Goal: Task Accomplishment & Management: Complete application form

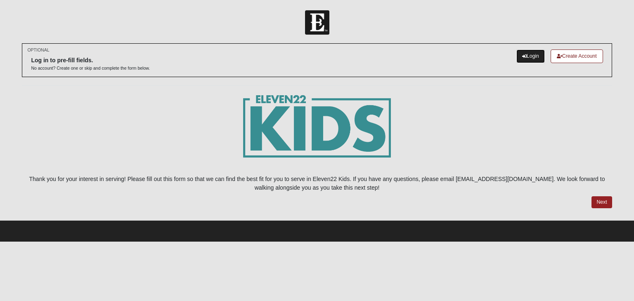
click at [525, 55] on link "Login" at bounding box center [531, 57] width 28 height 14
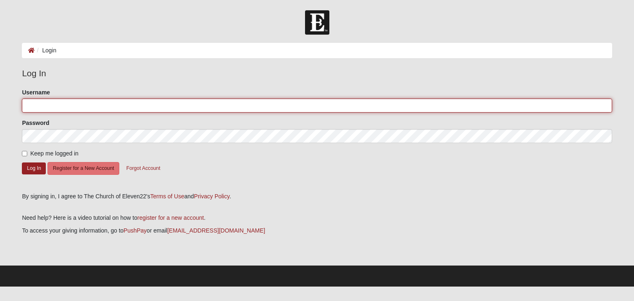
click at [248, 109] on input "Username" at bounding box center [317, 106] width 590 height 14
type input ";"
type input "lwarner1965"
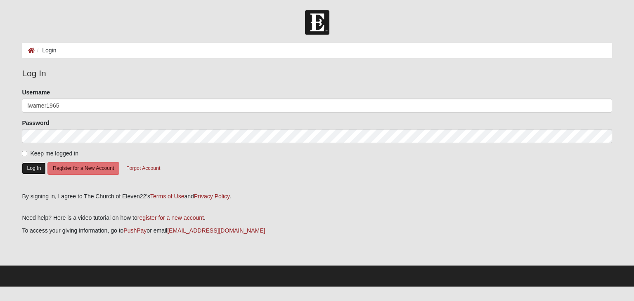
click at [31, 168] on button "Log In" at bounding box center [34, 169] width 24 height 12
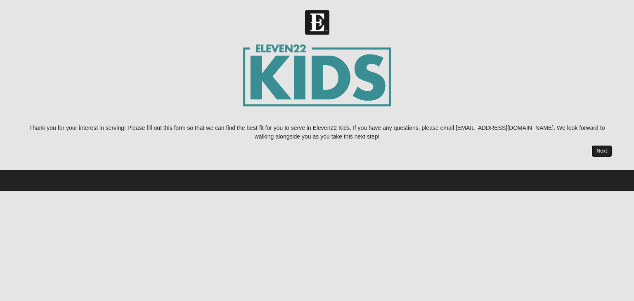
click at [608, 151] on link "Next" at bounding box center [602, 151] width 20 height 12
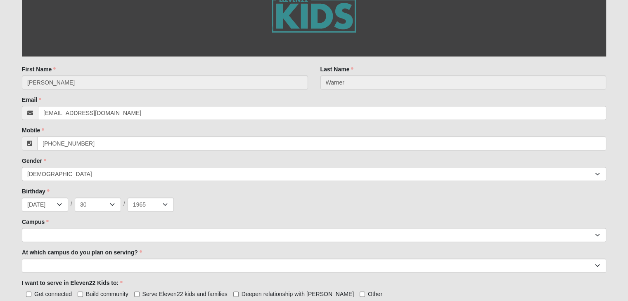
scroll to position [248, 0]
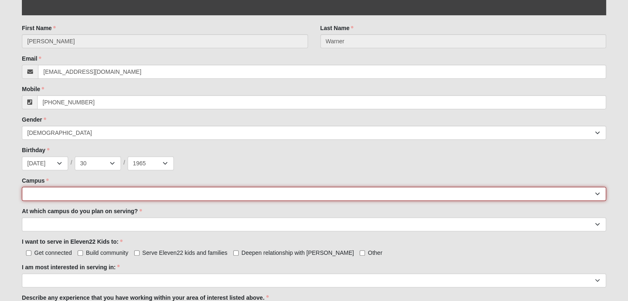
click at [195, 194] on select "[GEOGRAPHIC_DATA] [GEOGRAPHIC_DATA] (Coming Soon) Eleven22 Online [PERSON_NAME]…" at bounding box center [314, 194] width 584 height 14
select select "11"
click at [22, 187] on select "[GEOGRAPHIC_DATA] [GEOGRAPHIC_DATA] (Coming Soon) Eleven22 Online [PERSON_NAME]…" at bounding box center [314, 194] width 584 height 14
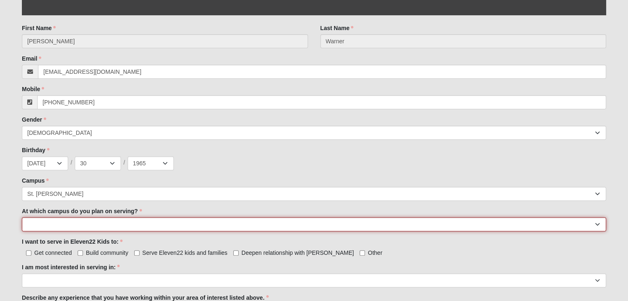
click at [129, 228] on select "[GEOGRAPHIC_DATA] [PERSON_NAME][GEOGRAPHIC_DATA] [GEOGRAPHIC_DATA] [GEOGRAPHIC_…" at bounding box center [314, 225] width 584 height 14
select select "St. [PERSON_NAME]"
click at [22, 218] on select "[GEOGRAPHIC_DATA] [PERSON_NAME][GEOGRAPHIC_DATA] [GEOGRAPHIC_DATA] [GEOGRAPHIC_…" at bounding box center [314, 225] width 584 height 14
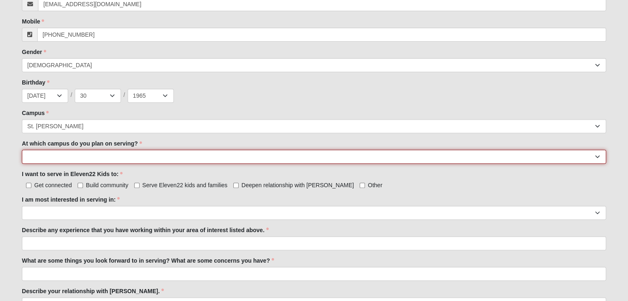
scroll to position [330, 0]
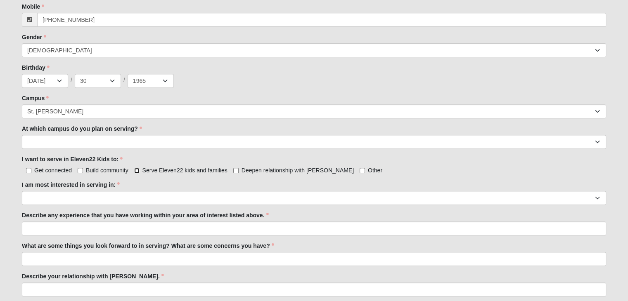
click at [138, 171] on input "Serve Eleven22 kids and families" at bounding box center [136, 170] width 5 height 5
checkbox input "true"
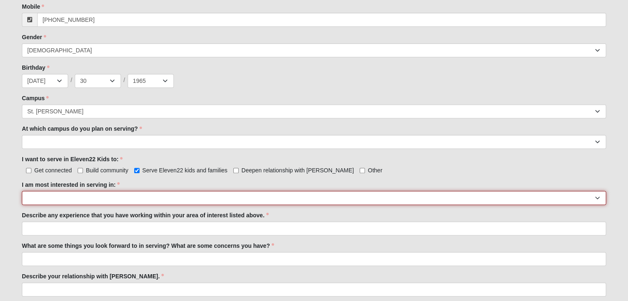
click at [119, 201] on select "Registration Tour Guide Preschool Disciple Group Leader Elementary Disciple Gro…" at bounding box center [314, 198] width 584 height 14
click at [160, 203] on select "Registration Tour Guide Preschool Disciple Group Leader Elementary Disciple Gro…" at bounding box center [314, 198] width 584 height 14
click at [22, 191] on select "Registration Tour Guide Preschool Disciple Group Leader Elementary Disciple Gro…" at bounding box center [314, 198] width 584 height 14
click at [120, 198] on select "Registration Tour Guide Preschool Disciple Group Leader Elementary Disciple Gro…" at bounding box center [314, 198] width 584 height 14
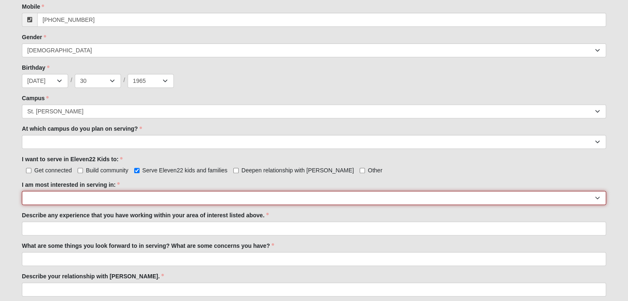
select select "Classroom Buddy"
click at [22, 191] on select "Registration Tour Guide Preschool Disciple Group Leader Elementary Disciple Gro…" at bounding box center [314, 198] width 584 height 14
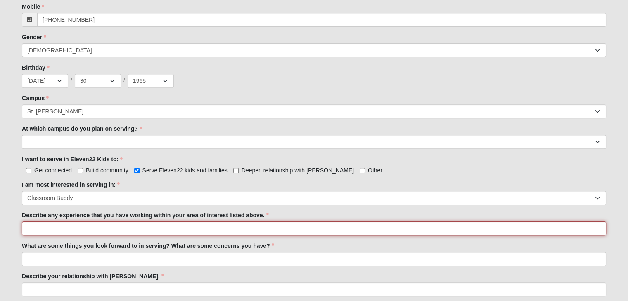
click at [118, 228] on input "Describe any experience that you have working within your area of interest list…" at bounding box center [314, 229] width 584 height 14
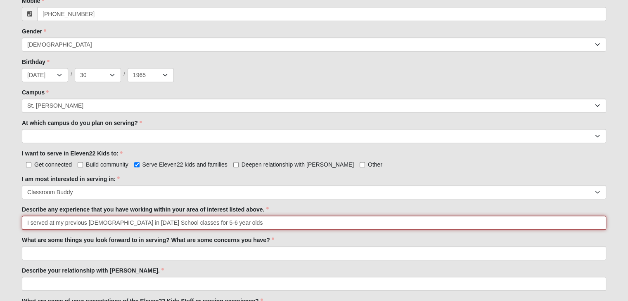
type input "I served at my previous [DEMOGRAPHIC_DATA] in [DATE] School classes for 5-6 yea…"
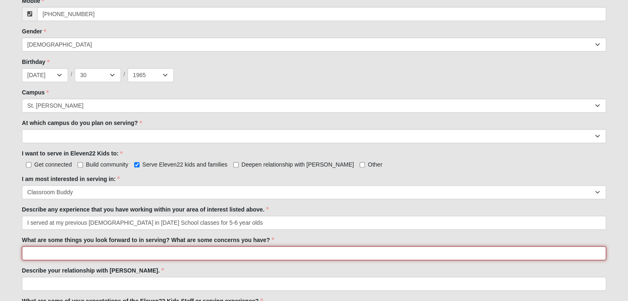
click at [115, 253] on input "What are some things you look forward to in serving? What are some concerns you…" at bounding box center [314, 254] width 584 height 14
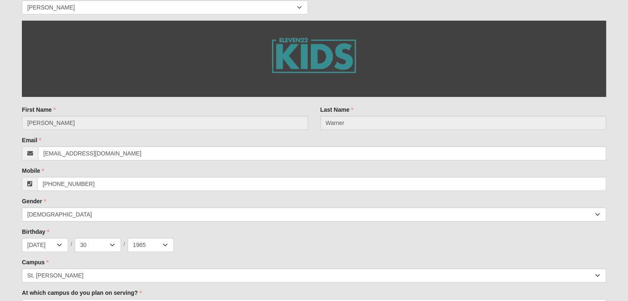
scroll to position [130, 0]
